Goal: Transaction & Acquisition: Purchase product/service

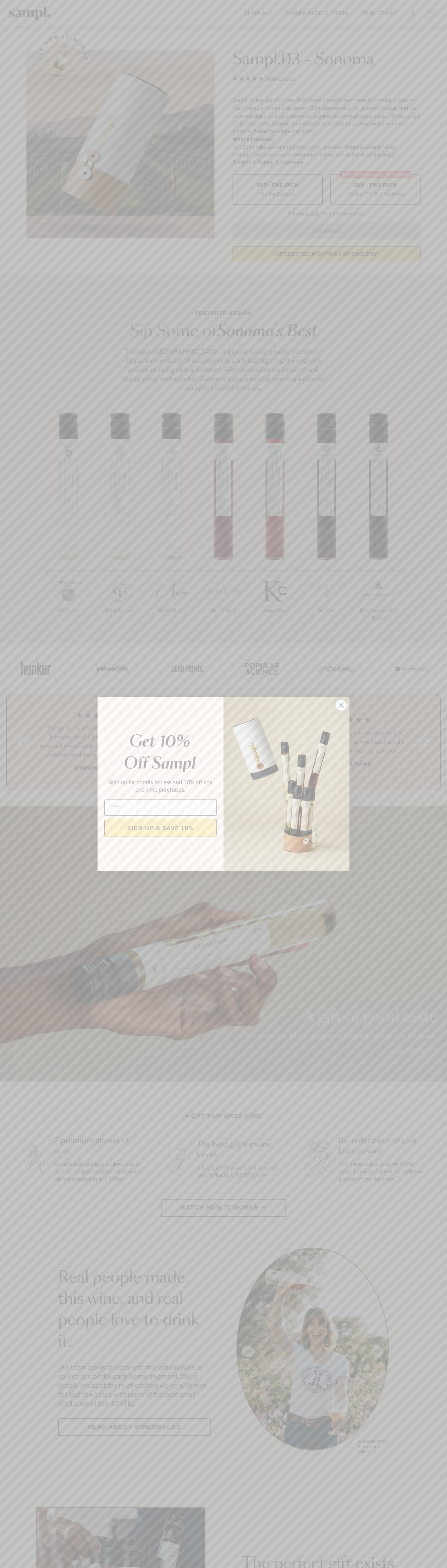
click at [341, 705] on icon "Close dialog" at bounding box center [340, 705] width 5 height 5
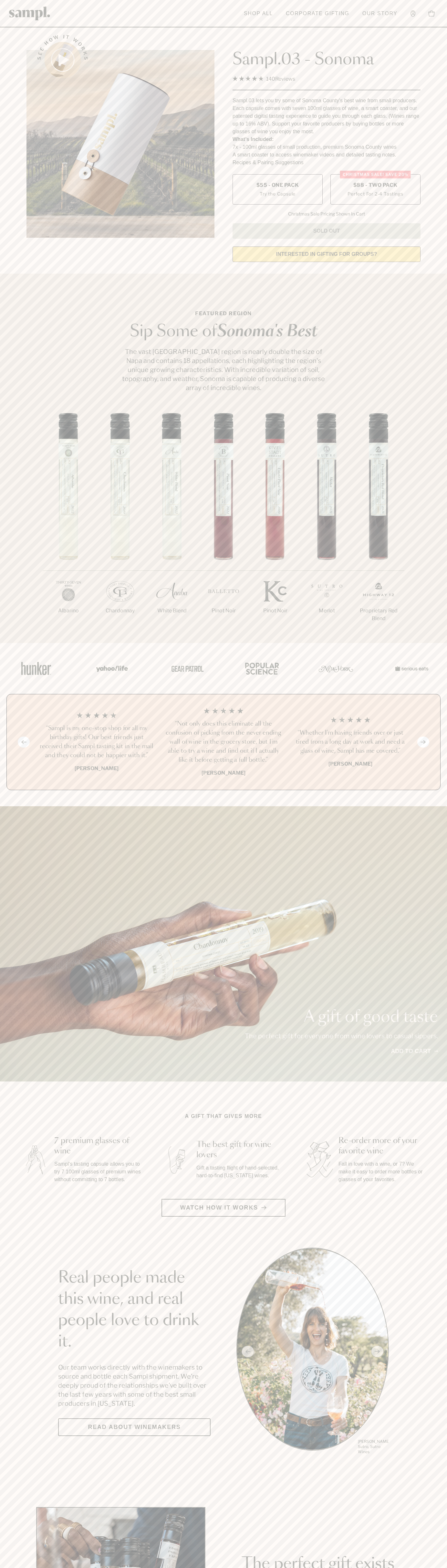
click at [375, 190] on label "Christmas SALE! Save 20% $88 - Two Pack Perfect For 2-4 Tastings" at bounding box center [375, 189] width 90 height 30
click at [97, 742] on h3 "“Sampl is my one-stop shop for all my birthday gifts! Our best friends just rec…" at bounding box center [96, 741] width 116 height 36
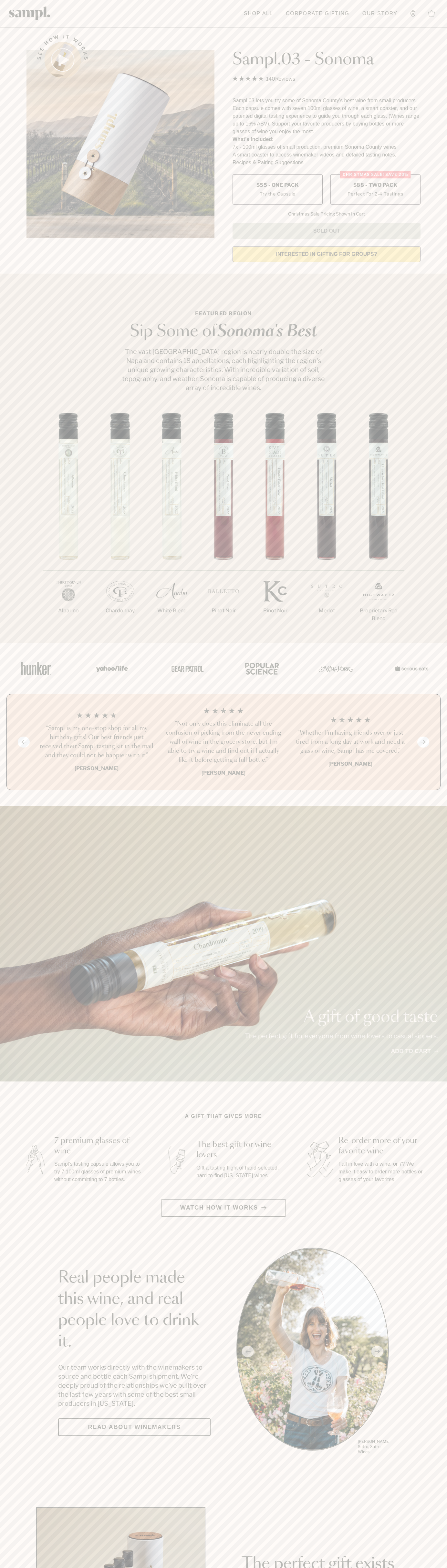
click at [251, 3] on header "Toggle navigation menu Shop All Corporate Gifting Our Story Account Story Shop …" at bounding box center [223, 14] width 447 height 27
click at [421, 1467] on main "See how it works Sampl.03 - Sonoma 4.9 Rated 4.9 out of 5 stars 140 Reviews Cli…" at bounding box center [223, 1438] width 447 height 2876
click at [256, 1568] on html "Skip to main content Toggle navigation menu Shop All Corporate Gifting Our Stor…" at bounding box center [223, 1513] width 447 height 3026
click at [18, 429] on div "1/7 Albarino 2/7 Chardonnay 3/7" at bounding box center [223, 527] width 447 height 230
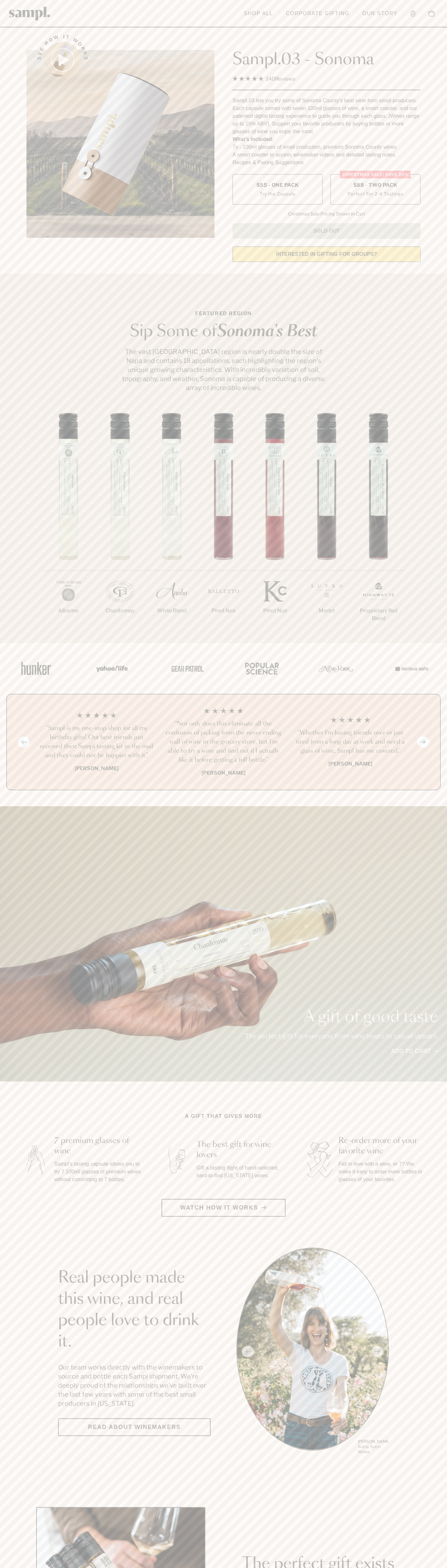
click at [375, 190] on label "Christmas SALE! Save 20% $88 - Two Pack Perfect For 2-4 Tastings" at bounding box center [375, 189] width 90 height 30
click at [97, 742] on h3 "“Sampl is my one-stop shop for all my birthday gifts! Our best friends just rec…" at bounding box center [96, 741] width 116 height 36
